Goal: Book appointment/travel/reservation

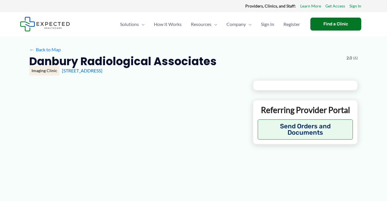
type input "**********"
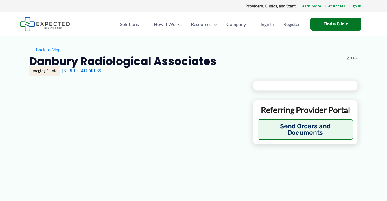
type input "**********"
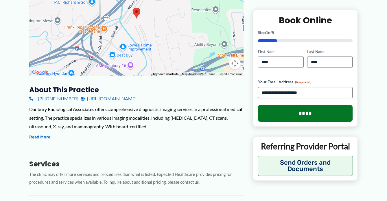
scroll to position [125, 0]
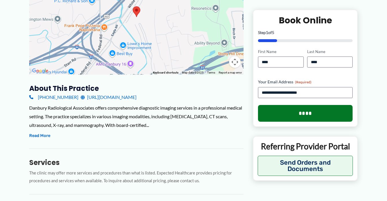
click at [136, 96] on link "[URL][DOMAIN_NAME]" at bounding box center [109, 97] width 56 height 9
